Goal: Find specific page/section: Find specific page/section

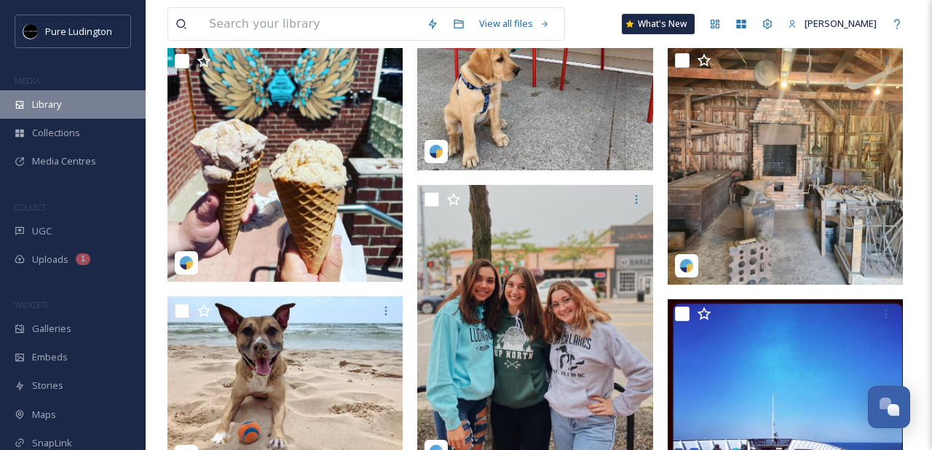
scroll to position [327, 0]
click at [44, 116] on div "Library" at bounding box center [73, 104] width 146 height 28
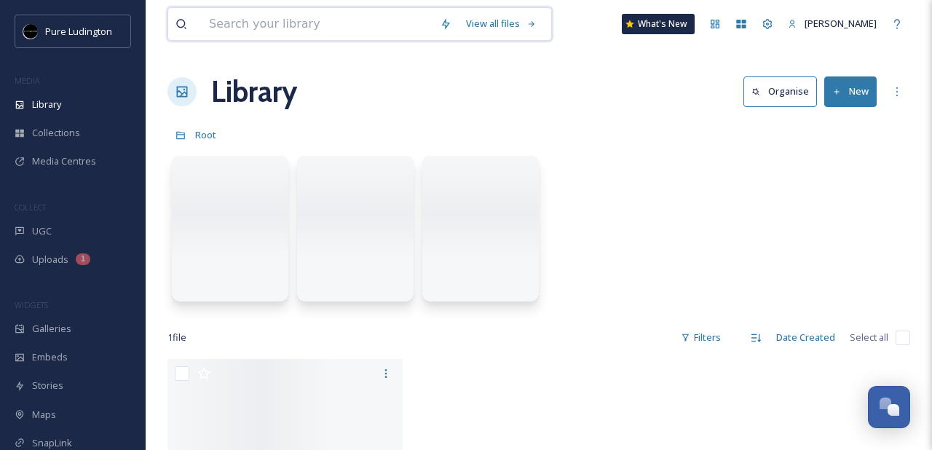
click at [344, 17] on input at bounding box center [317, 24] width 231 height 32
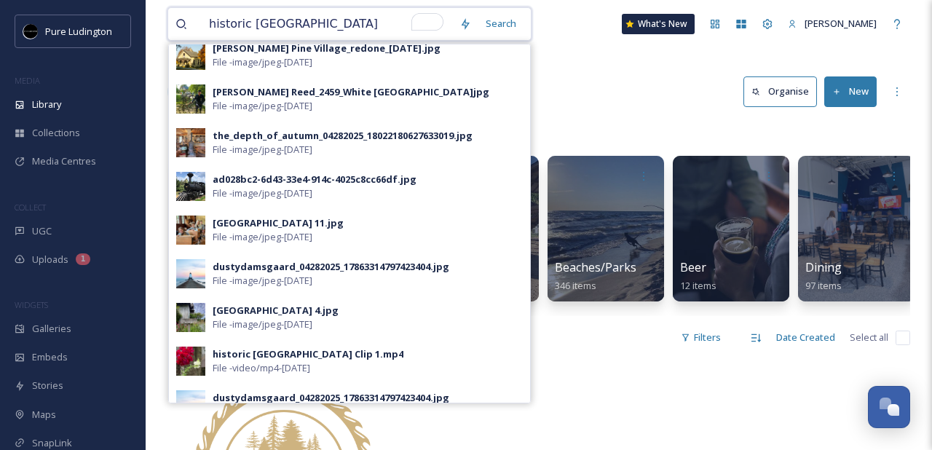
scroll to position [242, 0]
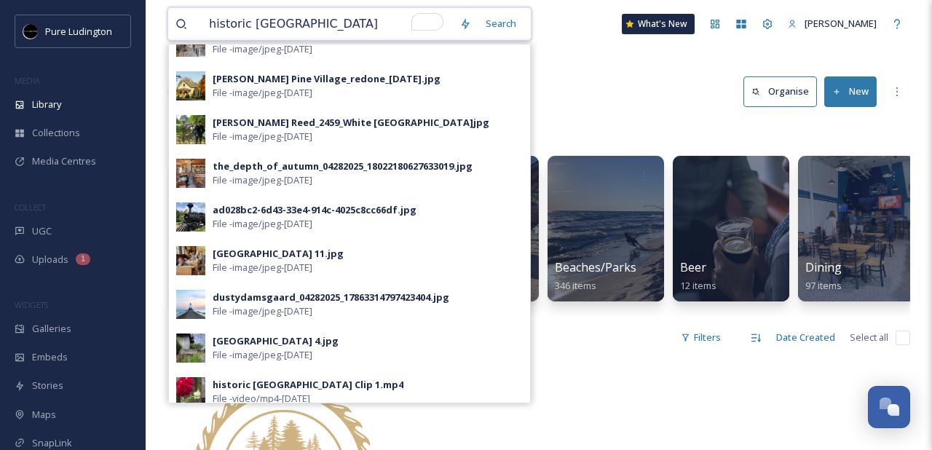
type input "historic [GEOGRAPHIC_DATA]"
click at [352, 166] on div "the_depth_of_autumn_04282025_18022180627633019.jpg" at bounding box center [343, 166] width 260 height 14
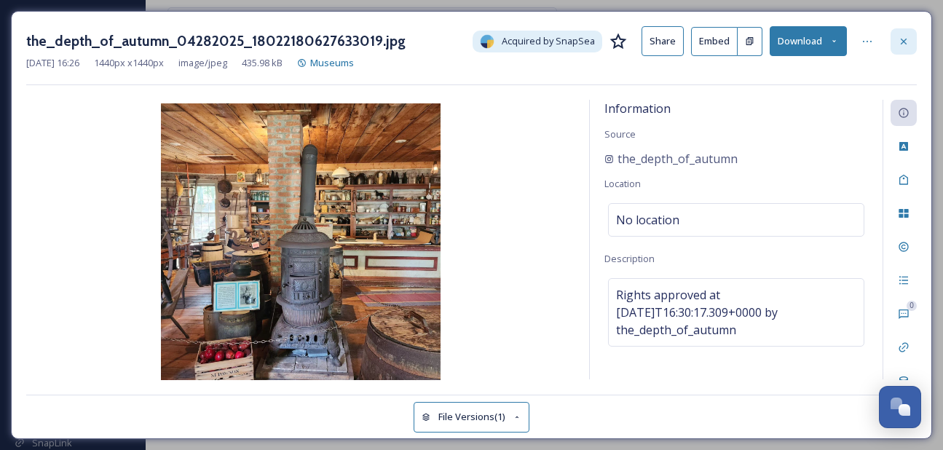
click at [905, 44] on icon at bounding box center [904, 42] width 12 height 12
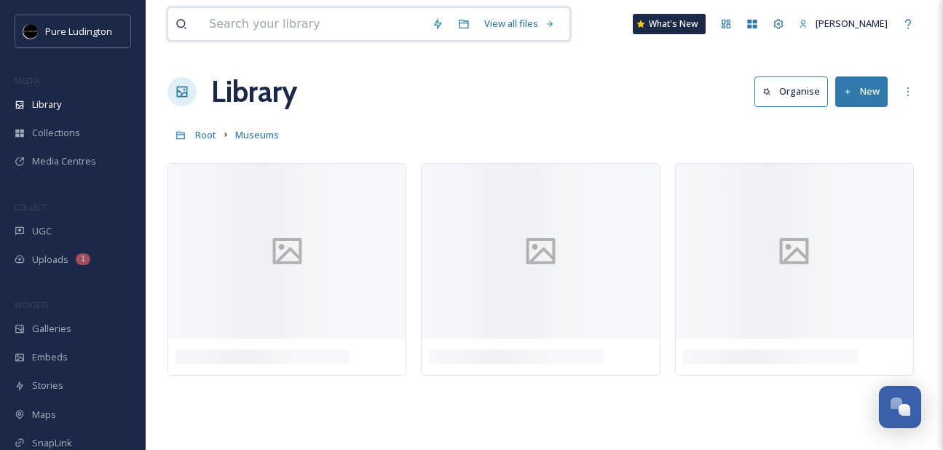
click at [341, 31] on input at bounding box center [313, 24] width 223 height 32
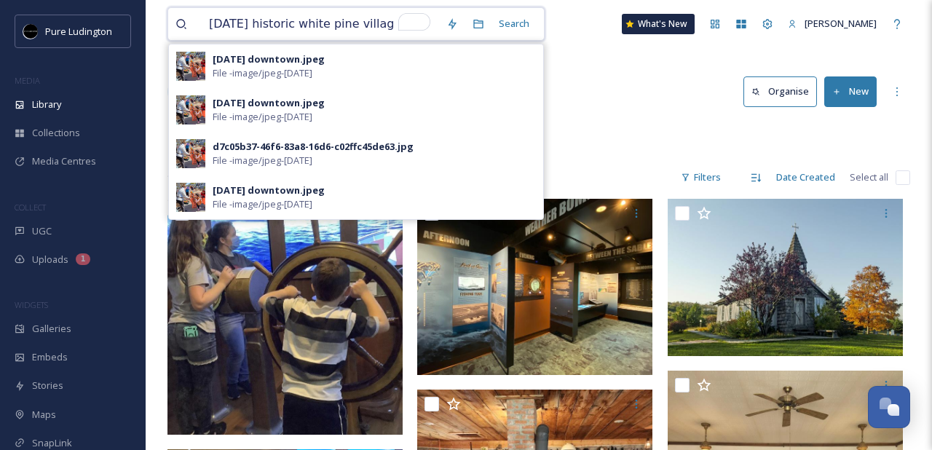
type input "[DATE] historic [GEOGRAPHIC_DATA]"
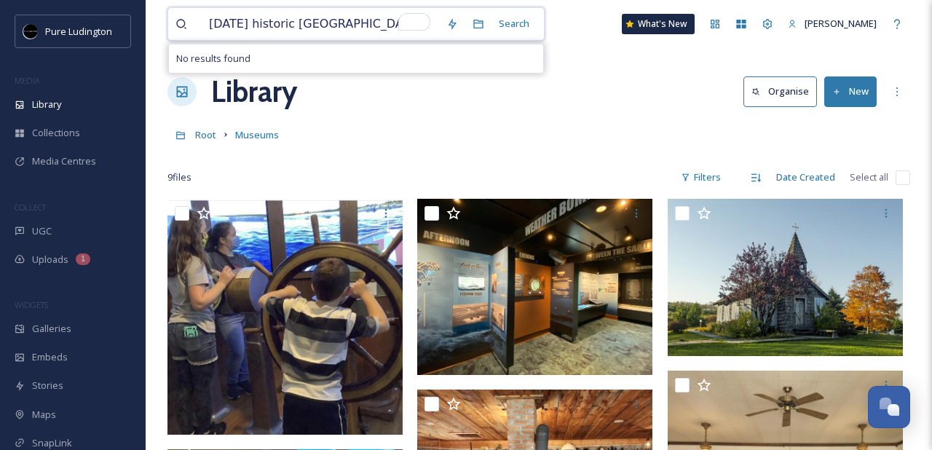
click at [317, 29] on input "[DATE] historic [GEOGRAPHIC_DATA]" at bounding box center [320, 24] width 237 height 32
type input "fall"
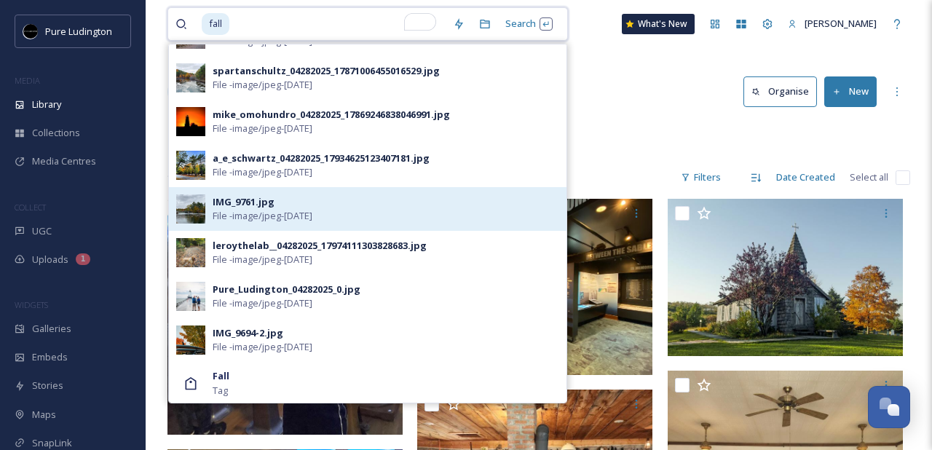
scroll to position [943, 0]
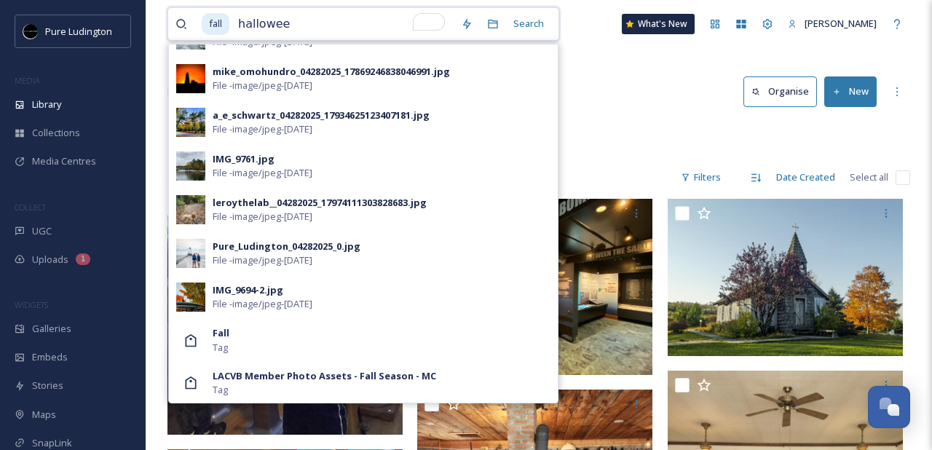
type input "[DATE]"
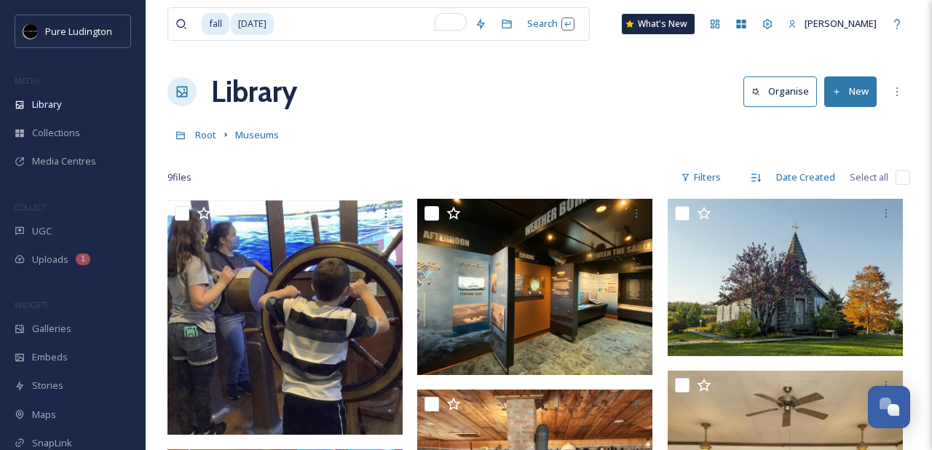
click at [642, 67] on div "fall [DATE] Search What's New [PERSON_NAME] Library Organise New Root Museums Y…" at bounding box center [539, 449] width 786 height 899
